Goal: Navigation & Orientation: Understand site structure

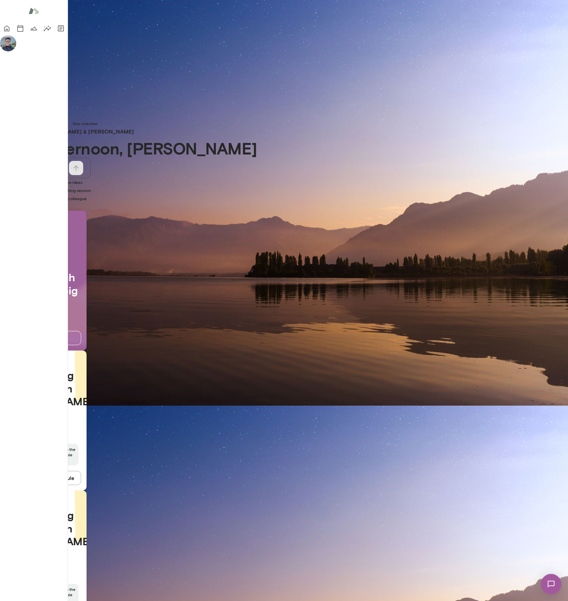
click at [222, 195] on div "Good afternoon, [PERSON_NAME] * ​ ​ I want to find more time to think of new id…" at bounding box center [284, 525] width 568 height 772
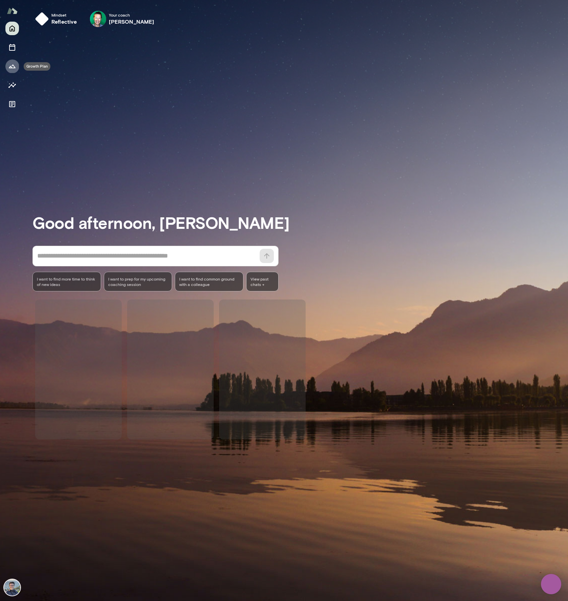
click at [13, 64] on icon "Growth Plan" at bounding box center [12, 66] width 8 height 8
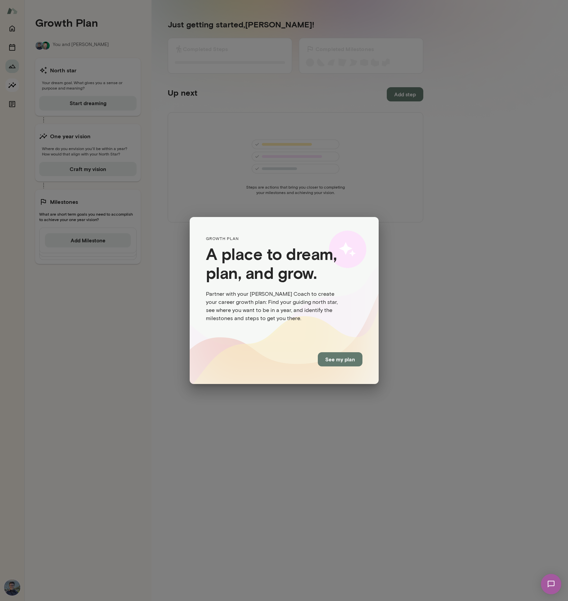
click at [12, 81] on div "GROWTH PLAN A place to dream, plan, and grow. Partner with your Mento Coach to …" at bounding box center [284, 300] width 568 height 601
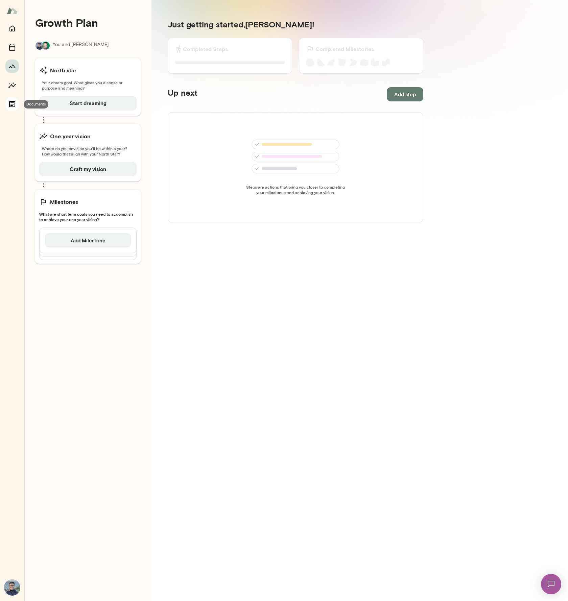
click at [12, 104] on icon "Documents" at bounding box center [12, 104] width 8 height 8
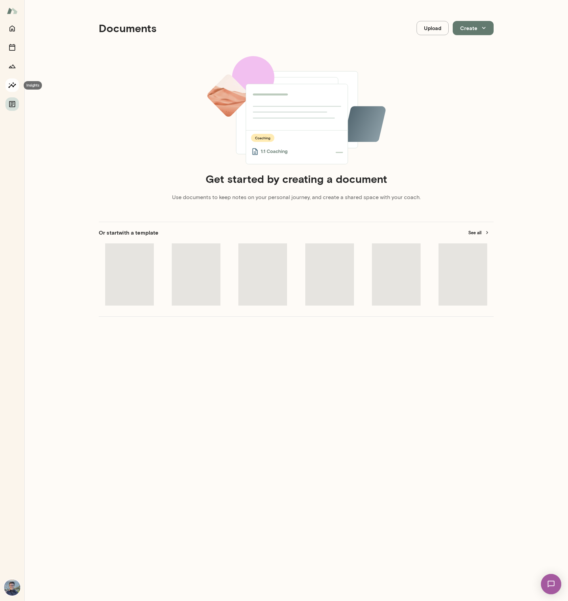
click at [12, 84] on icon "Insights" at bounding box center [12, 85] width 8 height 8
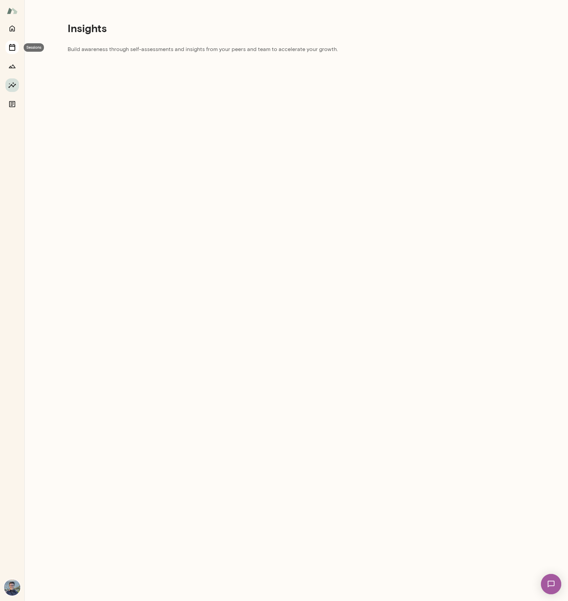
click at [12, 48] on icon "Sessions" at bounding box center [12, 47] width 8 height 8
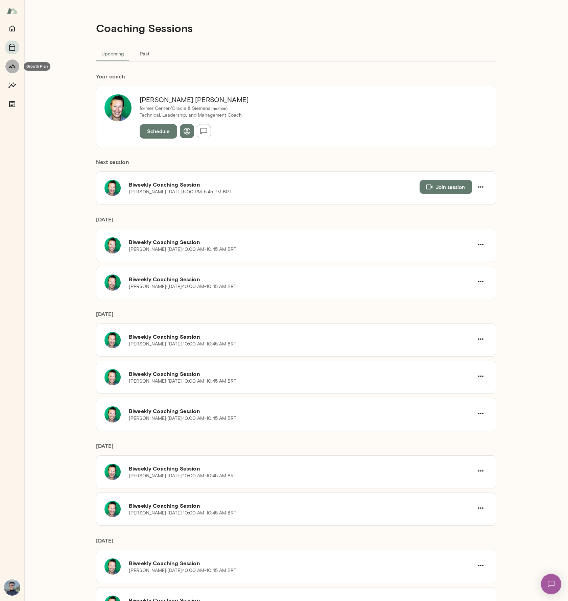
click at [12, 67] on icon "Growth Plan" at bounding box center [12, 66] width 8 height 8
